Goal: Obtain resource: Obtain resource

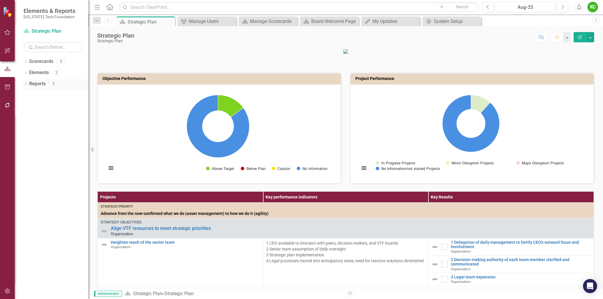
click at [32, 84] on link "Reports" at bounding box center [37, 84] width 16 height 7
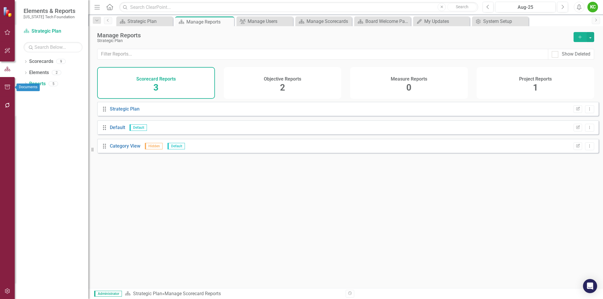
click at [9, 86] on icon "button" at bounding box center [7, 87] width 6 height 5
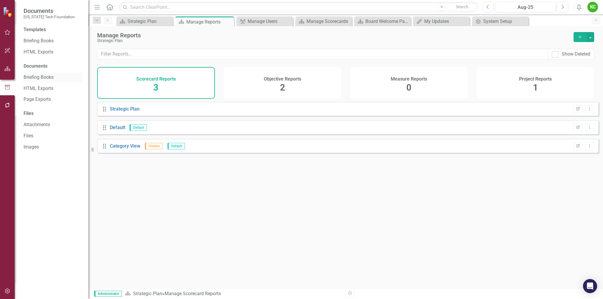
click at [44, 77] on link "Briefing Books" at bounding box center [53, 77] width 59 height 7
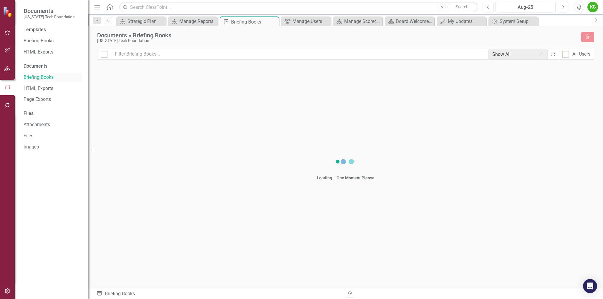
checkbox input "false"
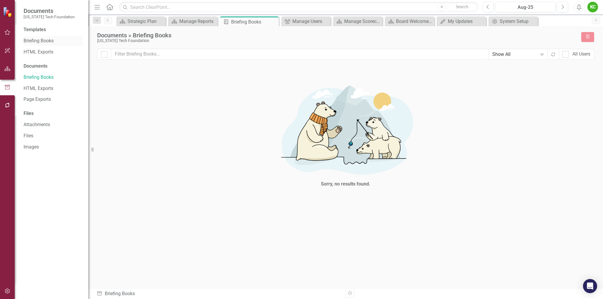
click at [48, 39] on link "Briefing Books" at bounding box center [53, 41] width 59 height 7
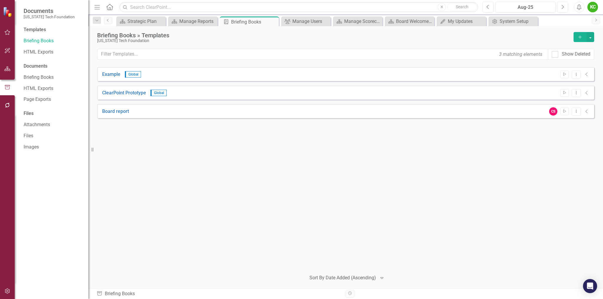
click at [509, 111] on div "Board report CS Start Dropdown Menu Collapse" at bounding box center [345, 111] width 497 height 14
click at [120, 114] on link "Board report" at bounding box center [115, 111] width 27 height 7
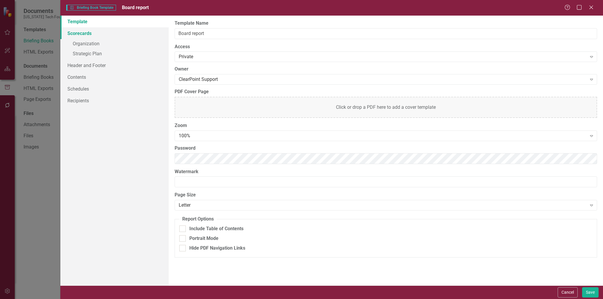
click at [89, 34] on link "Scorecards" at bounding box center [114, 33] width 109 height 12
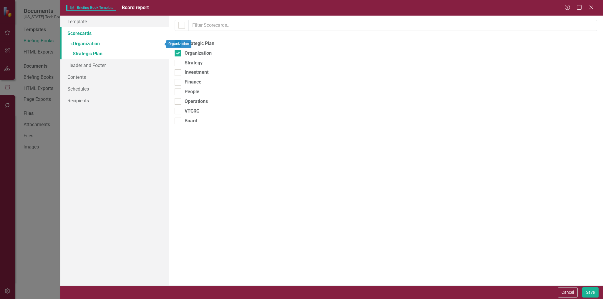
click at [93, 44] on link "» Organization" at bounding box center [114, 44] width 109 height 10
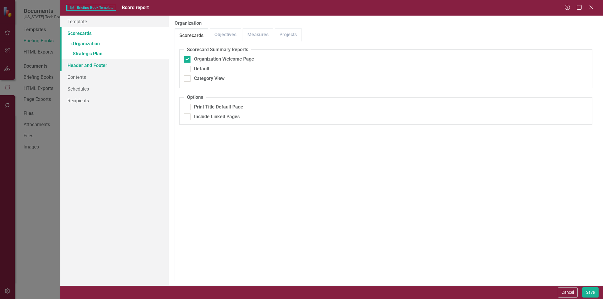
click at [98, 65] on link "Header and Footer" at bounding box center [114, 65] width 109 height 12
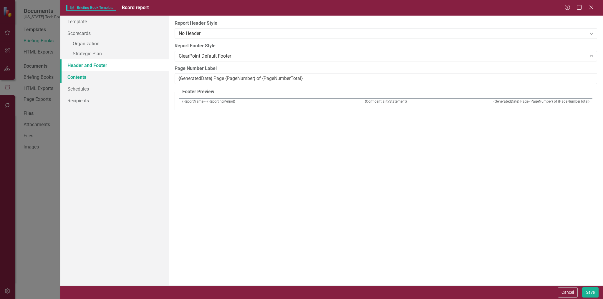
click at [84, 77] on link "Contents" at bounding box center [114, 77] width 109 height 12
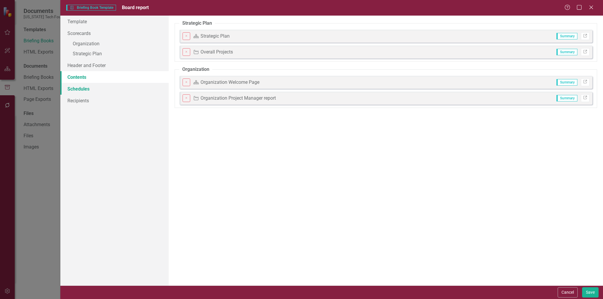
click at [84, 89] on link "Schedules" at bounding box center [114, 89] width 109 height 12
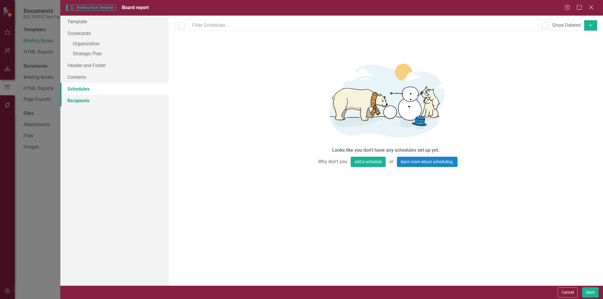
click at [81, 100] on link "Recipients" at bounding box center [114, 101] width 109 height 12
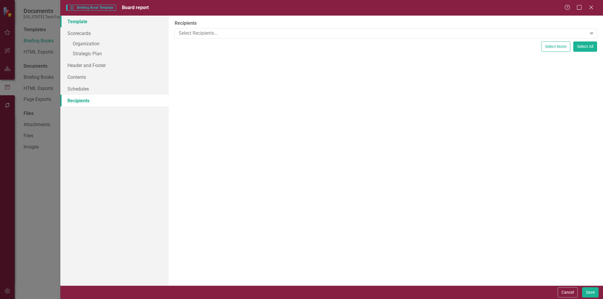
click at [83, 23] on link "Template" at bounding box center [114, 22] width 109 height 12
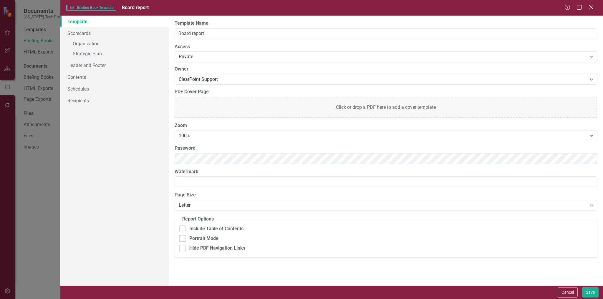
click at [592, 7] on icon "Close" at bounding box center [590, 7] width 7 height 6
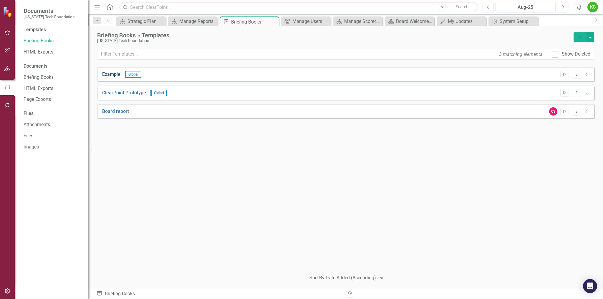
click at [109, 74] on link "Example" at bounding box center [111, 74] width 18 height 7
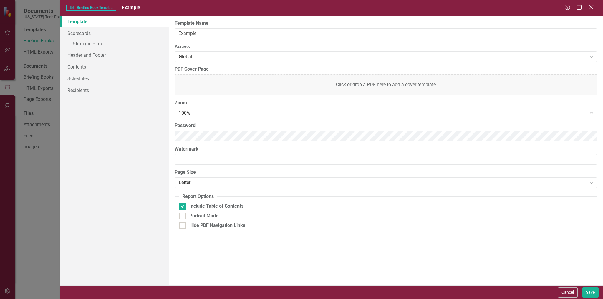
click at [592, 7] on icon "Close" at bounding box center [590, 7] width 7 height 6
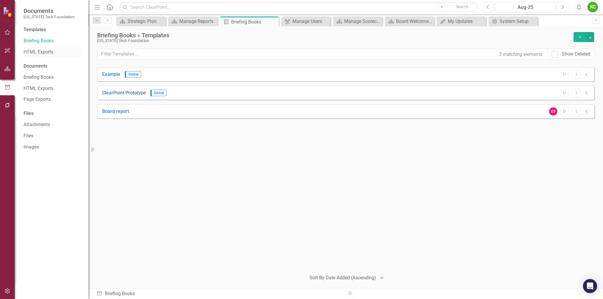
click at [41, 51] on link "HTML Exports" at bounding box center [53, 52] width 59 height 7
click at [44, 43] on link "Briefing Books" at bounding box center [53, 41] width 59 height 7
click at [563, 75] on icon "Start" at bounding box center [564, 75] width 4 height 4
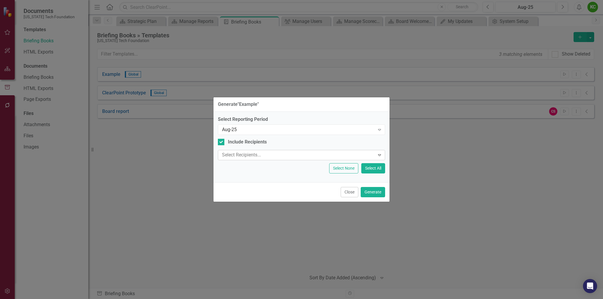
click at [243, 154] on div at bounding box center [297, 155] width 155 height 8
click at [198, 145] on div "Generate " Example " Select Reporting Period Aug-25 Expand Include Recipients S…" at bounding box center [301, 149] width 603 height 299
click at [377, 193] on button "Generate" at bounding box center [373, 192] width 24 height 10
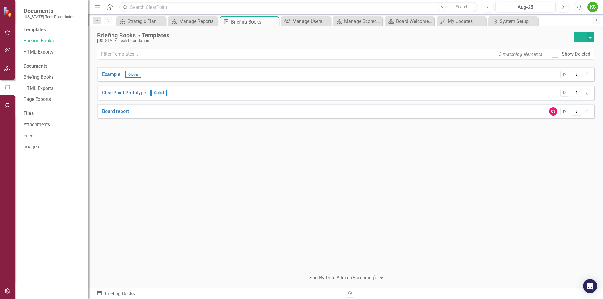
click at [565, 112] on icon "button" at bounding box center [564, 111] width 3 height 3
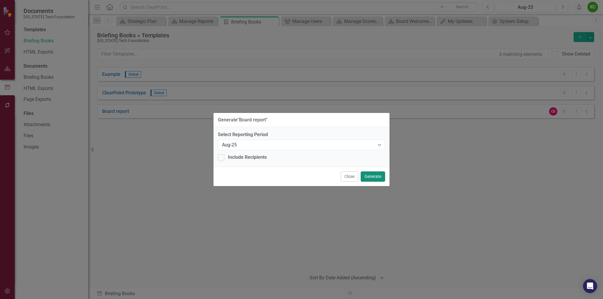
click at [375, 178] on button "Generate" at bounding box center [373, 177] width 24 height 10
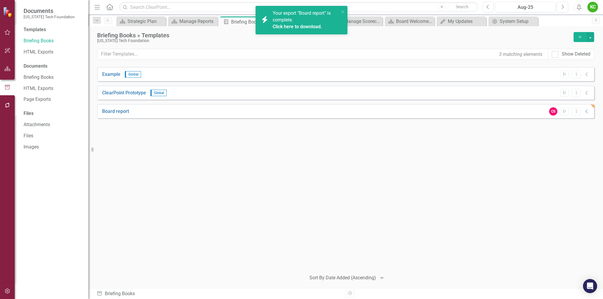
click at [297, 25] on link "Click here to download." at bounding box center [297, 27] width 49 height 6
